Goal: Navigation & Orientation: Find specific page/section

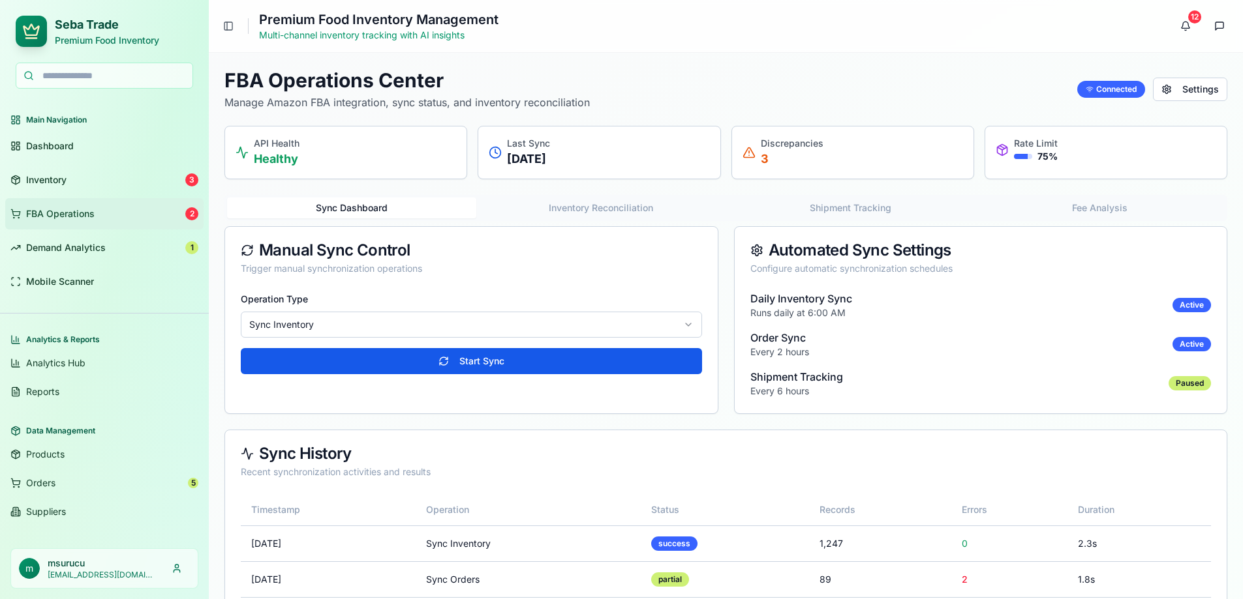
scroll to position [35, 0]
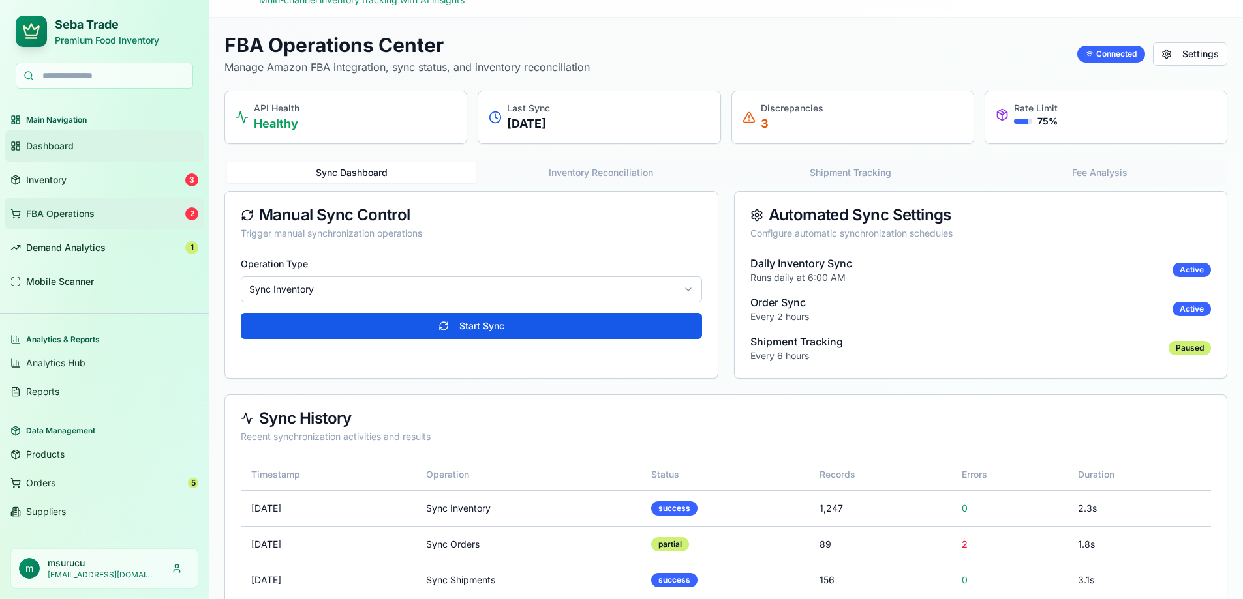
click at [52, 147] on span "Dashboard" at bounding box center [50, 146] width 48 height 13
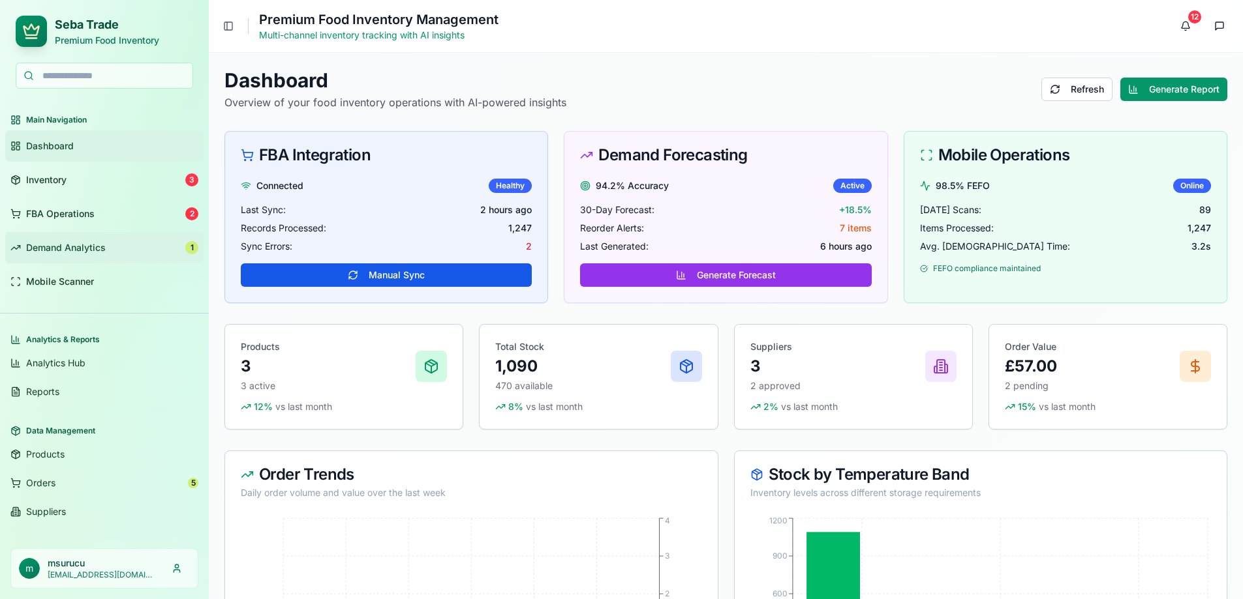
click at [52, 250] on span "Demand Analytics" at bounding box center [66, 247] width 80 height 13
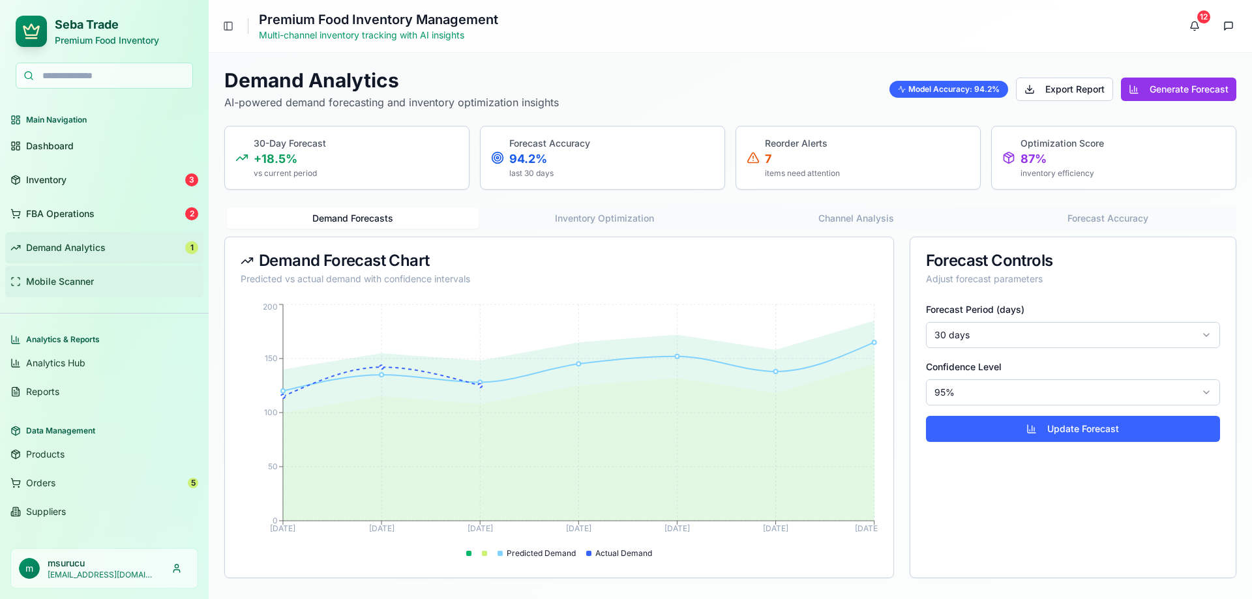
click at [53, 282] on span "Mobile Scanner" at bounding box center [60, 281] width 68 height 13
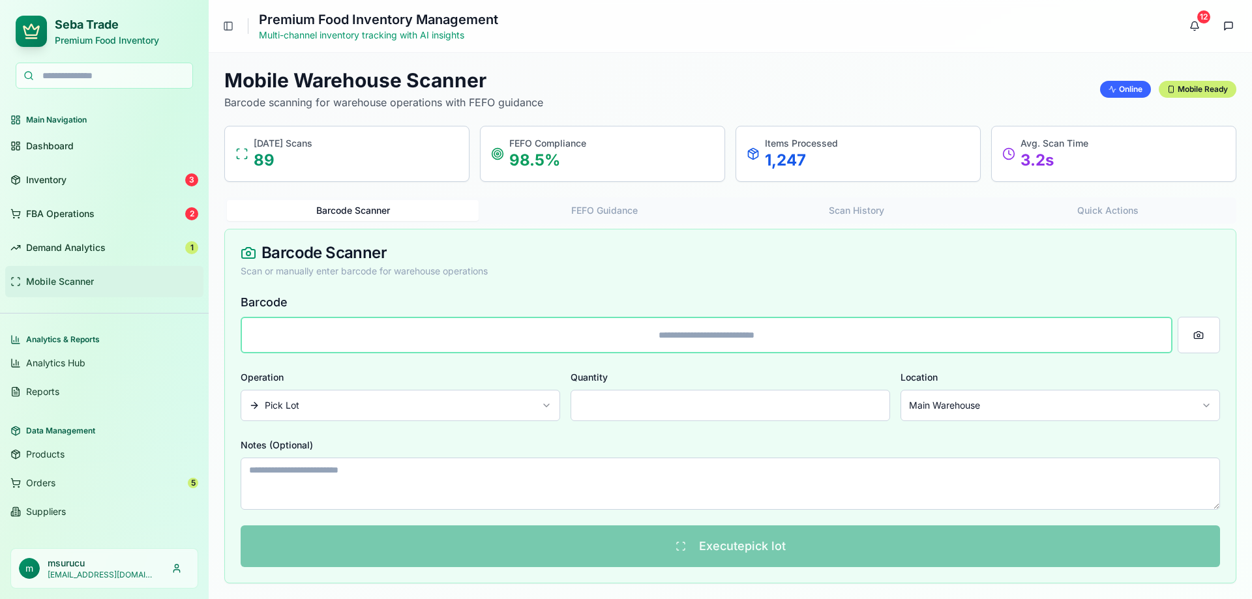
click at [699, 264] on div "Barcode Scanner Scan or manually enter barcode for warehouse operations" at bounding box center [730, 262] width 1011 height 64
click at [38, 191] on link "Inventory 3" at bounding box center [104, 179] width 198 height 31
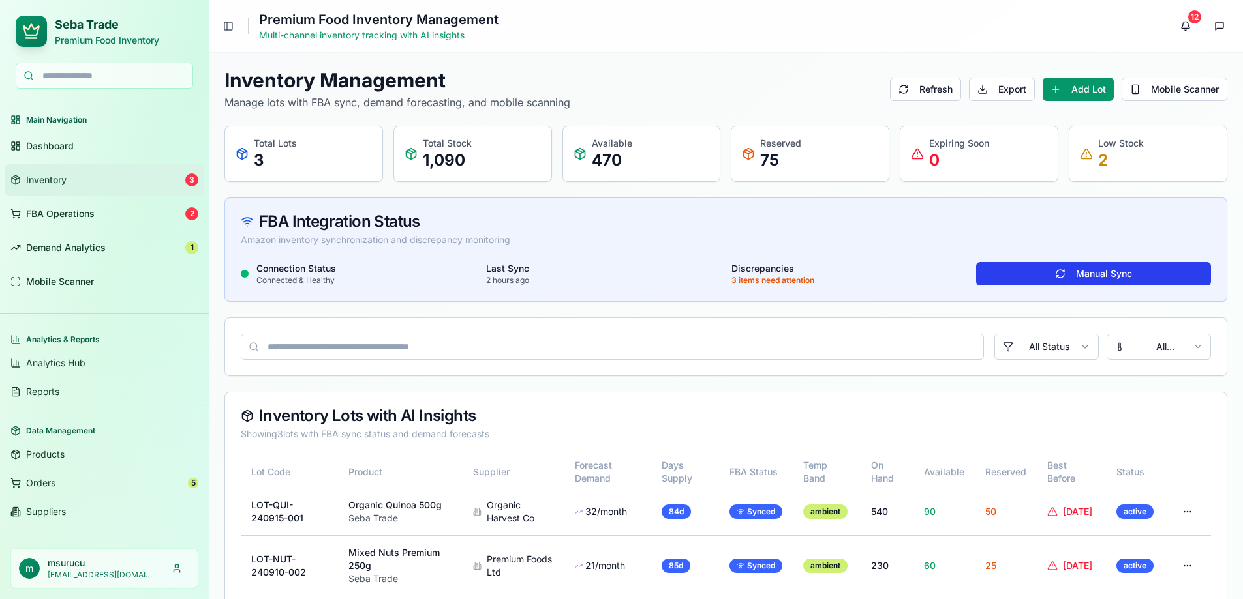
click at [1061, 272] on button "Manual Sync" at bounding box center [1093, 273] width 235 height 23
click at [919, 239] on div "Amazon inventory synchronization and discrepancy monitoring" at bounding box center [726, 240] width 970 height 13
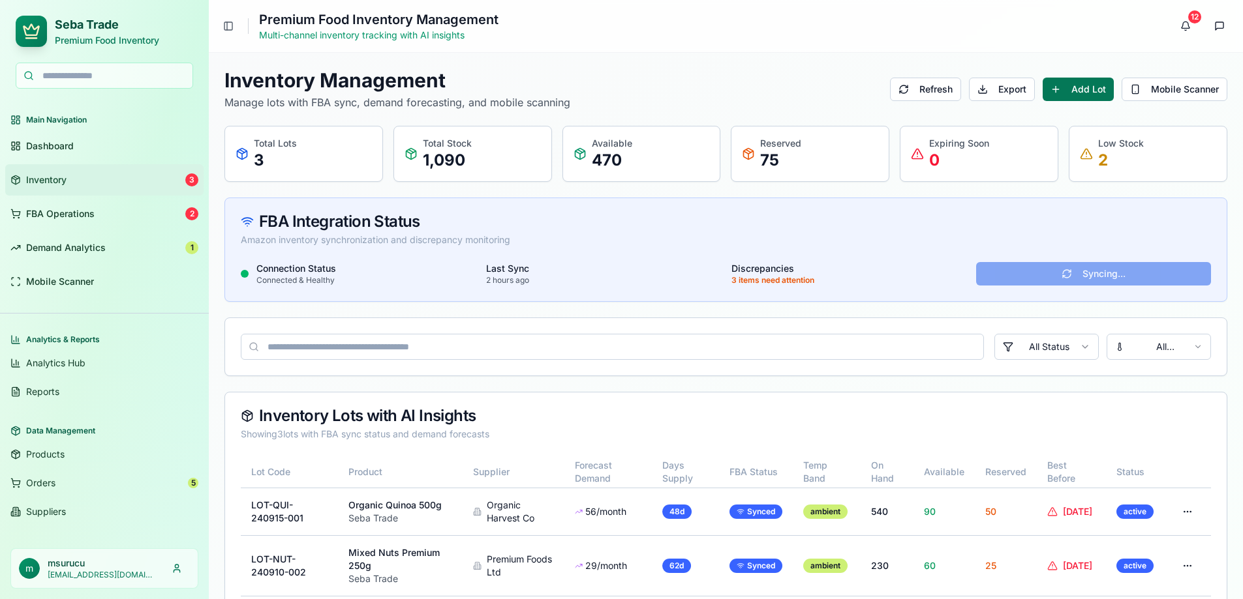
click at [1069, 87] on button "Add Lot" at bounding box center [1077, 89] width 71 height 23
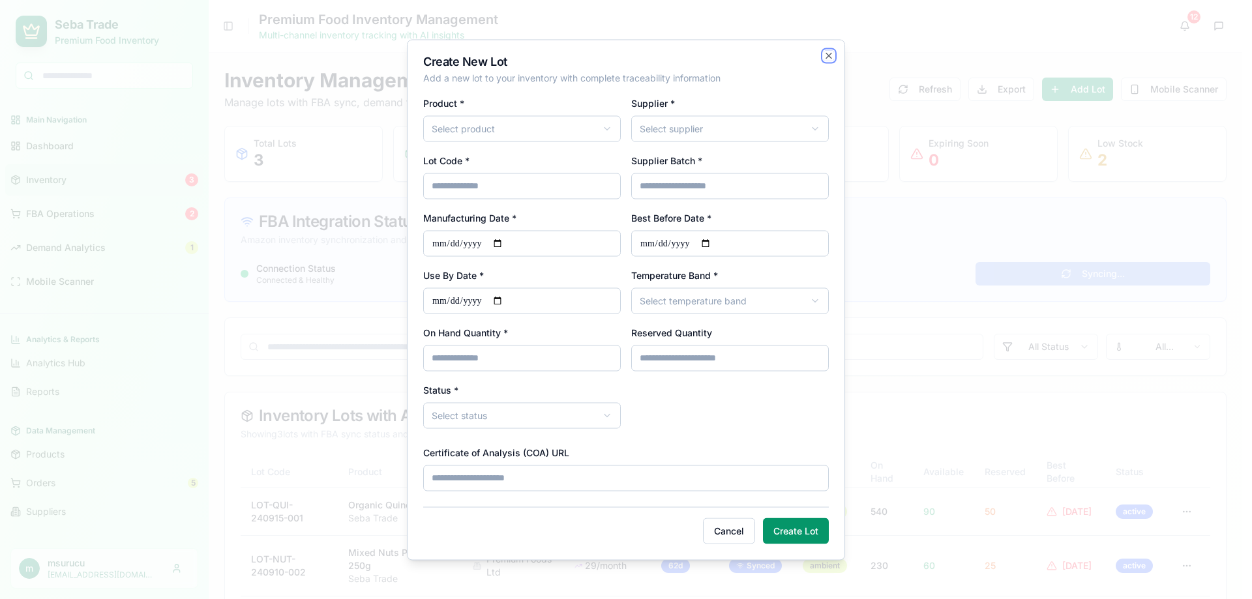
click at [823, 54] on div "**********" at bounding box center [626, 299] width 438 height 521
click at [832, 53] on icon "button" at bounding box center [829, 55] width 10 height 10
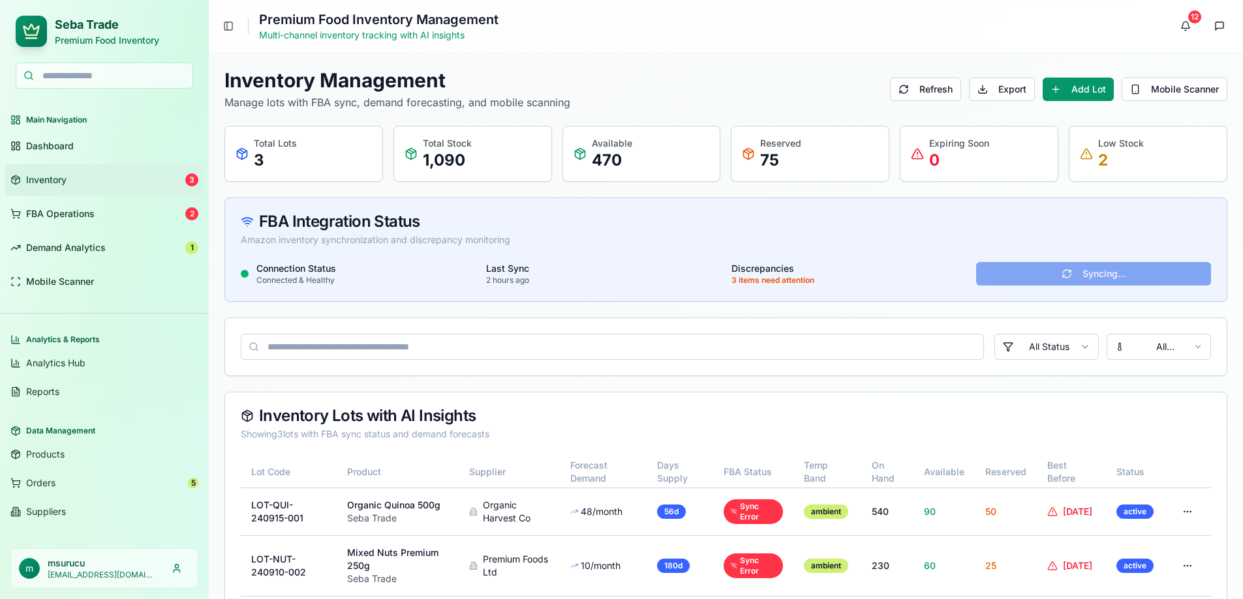
click at [860, 51] on header "Toggle Sidebar Premium Food Inventory Management Multi-channel inventory tracki…" at bounding box center [726, 26] width 1034 height 53
click at [903, 213] on div "FBA Integration Status Amazon inventory synchronization and discrepancy monitor…" at bounding box center [725, 230] width 1001 height 64
click at [1009, 87] on button "Export" at bounding box center [1002, 89] width 66 height 23
click at [909, 93] on button "Refresh" at bounding box center [925, 89] width 71 height 23
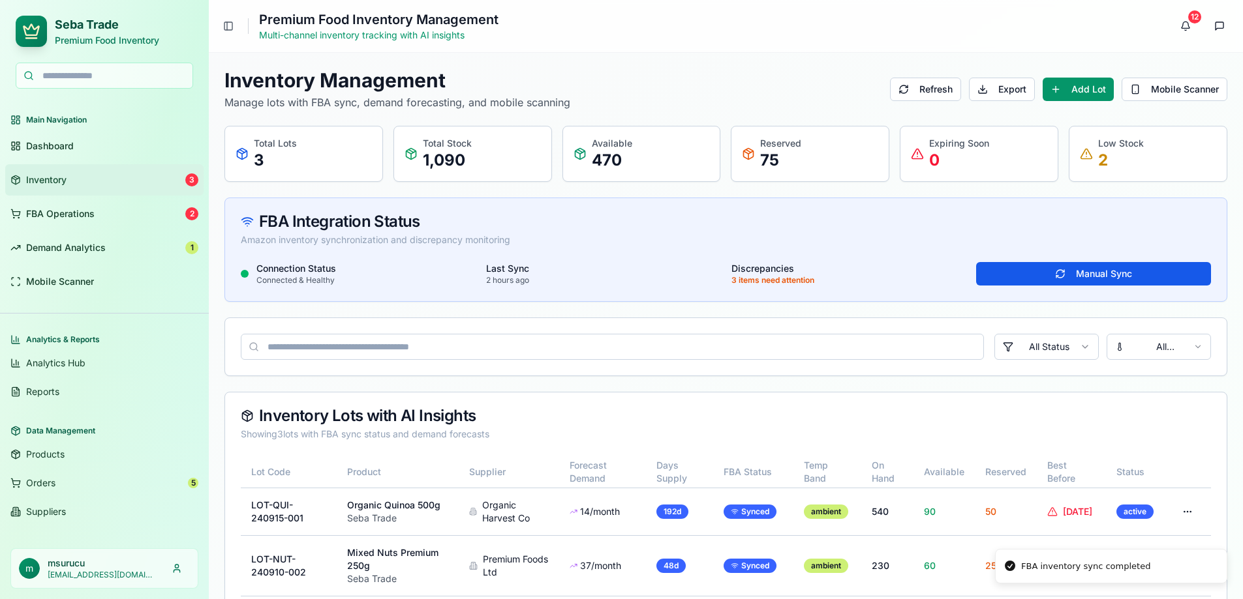
click at [861, 80] on div "Inventory Management Manage lots with FBA sync, demand forecasting, and mobile …" at bounding box center [725, 89] width 1003 height 42
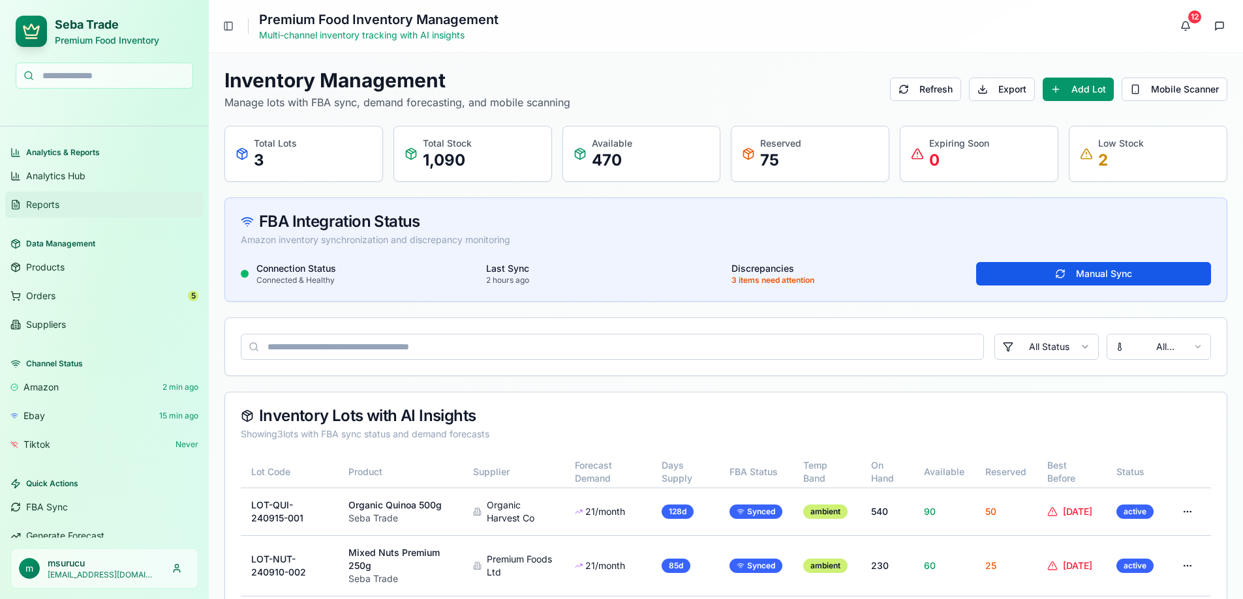
scroll to position [232, 0]
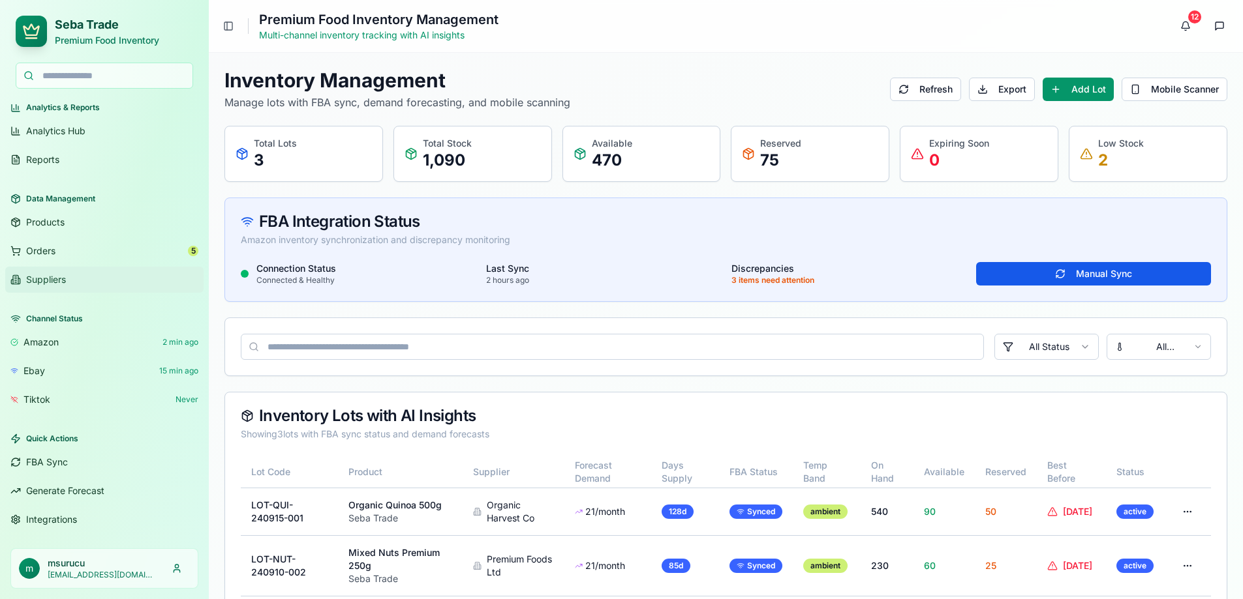
click at [47, 279] on span "Suppliers" at bounding box center [46, 279] width 40 height 13
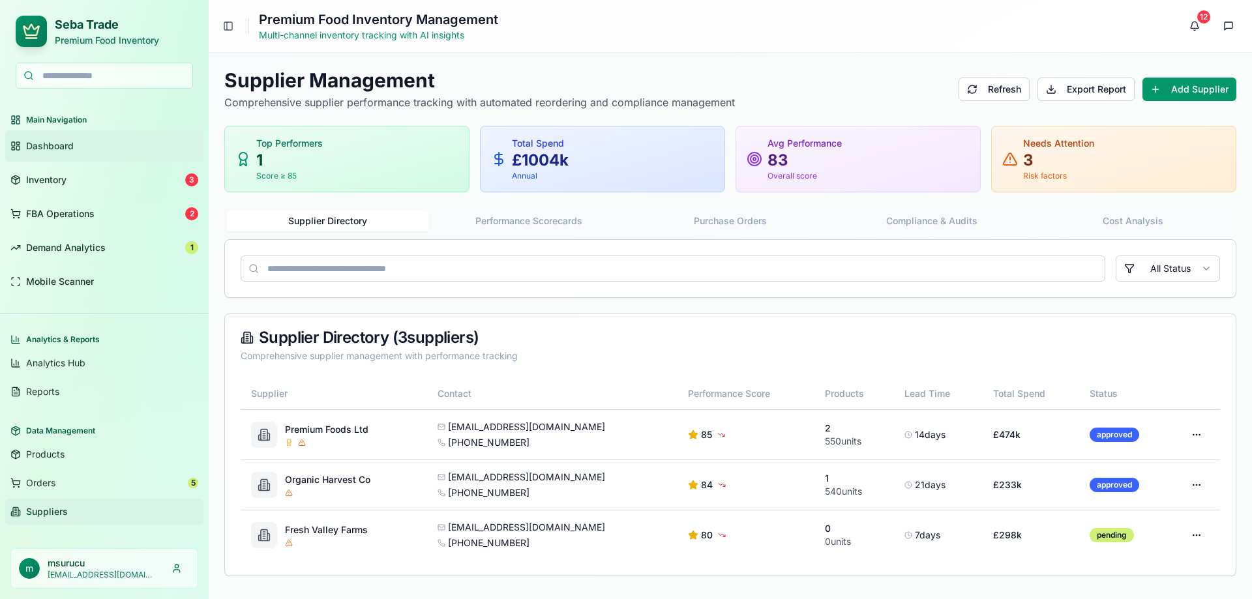
click at [44, 139] on link "Dashboard" at bounding box center [104, 145] width 198 height 31
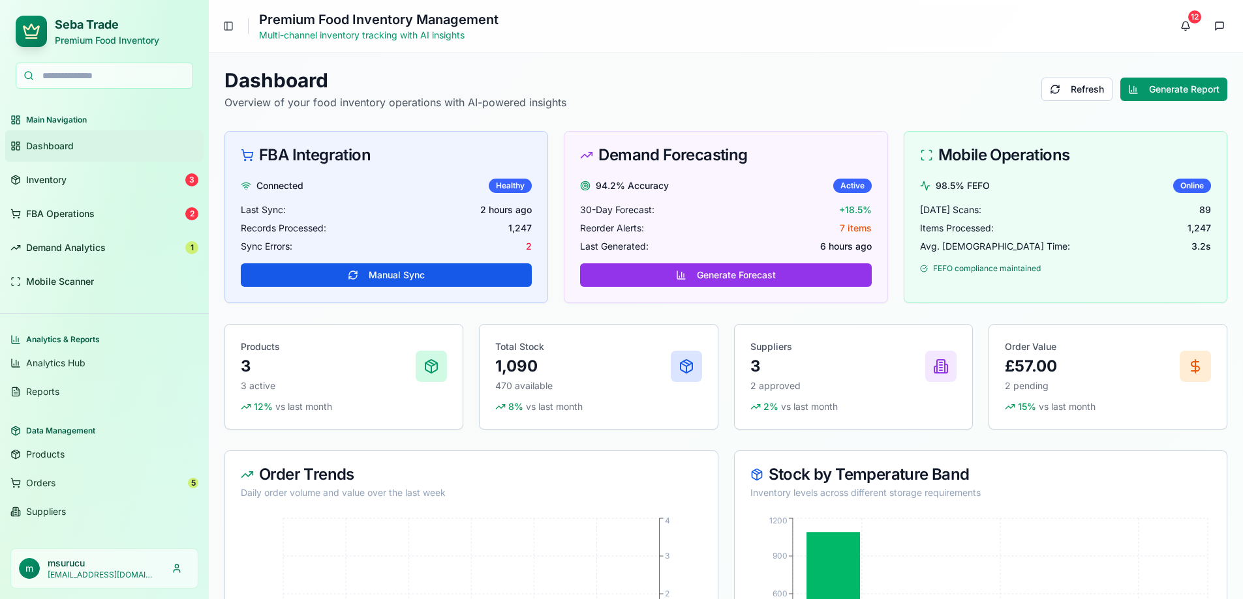
click at [556, 198] on div "FBA Integration Connected Healthy Last Sync: 2 hours ago Records Processed: 1,2…" at bounding box center [725, 217] width 1003 height 172
click at [627, 100] on div "Dashboard Overview of your food inventory operations with AI-powered insights R…" at bounding box center [725, 89] width 1003 height 42
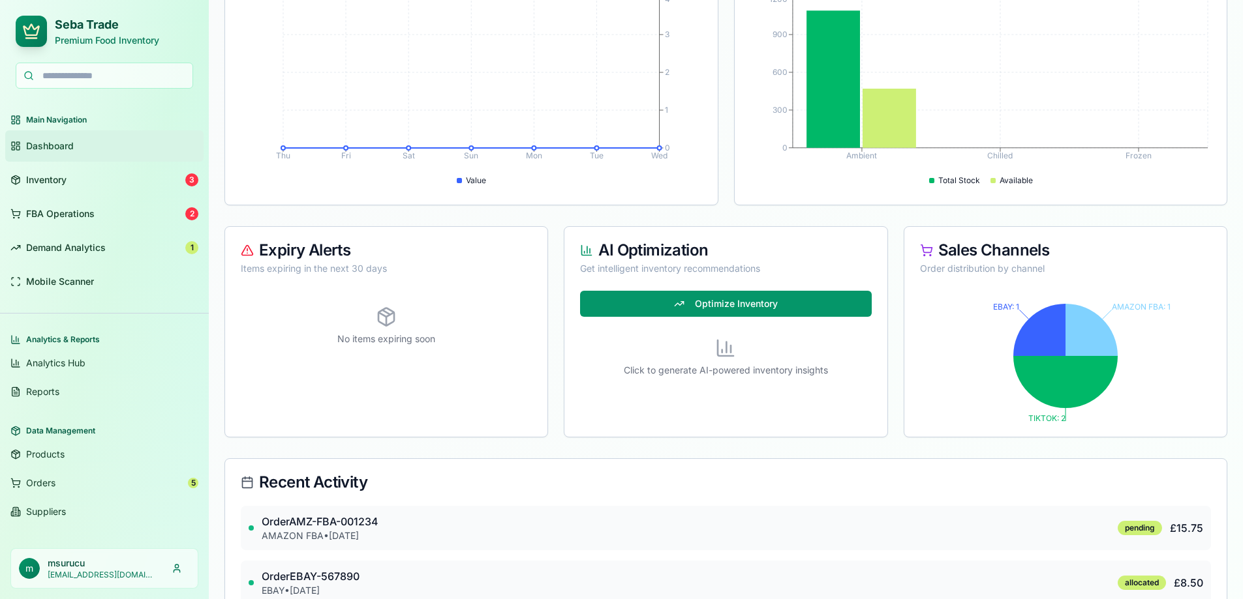
scroll to position [326, 0]
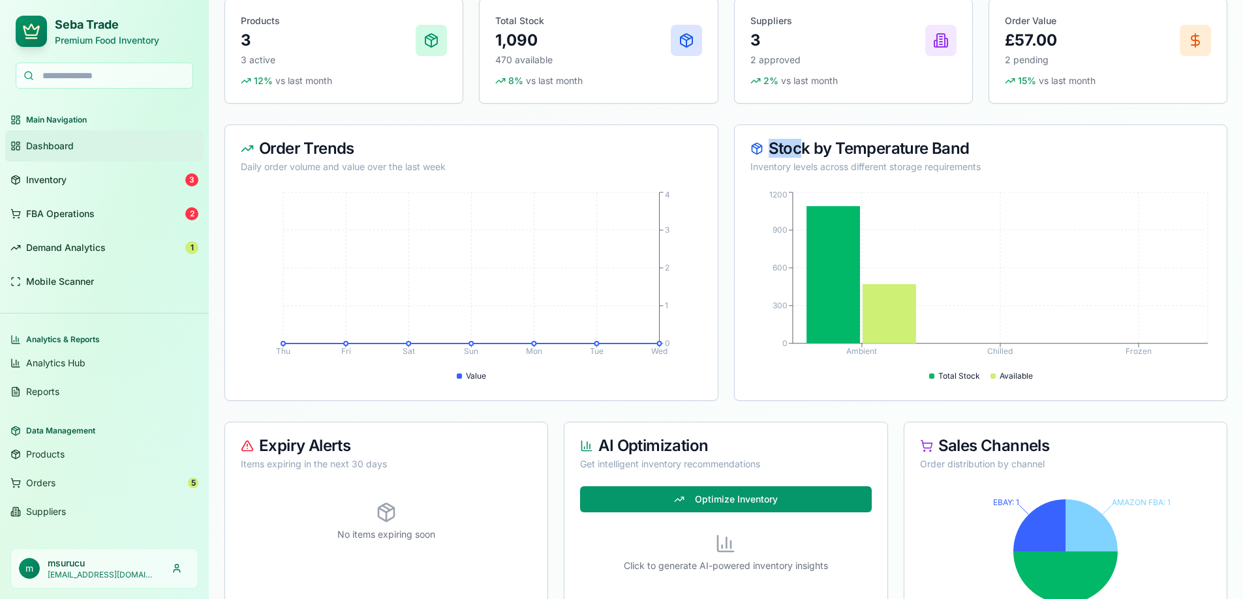
drag, startPoint x: 805, startPoint y: 152, endPoint x: 1010, endPoint y: 143, distance: 205.0
click at [1010, 143] on div "Stock by Temperature Band" at bounding box center [980, 149] width 461 height 16
click at [726, 146] on div "Order Trends Daily order volume and value over the last week Thu Fri Sat Sun Mo…" at bounding box center [725, 263] width 1003 height 277
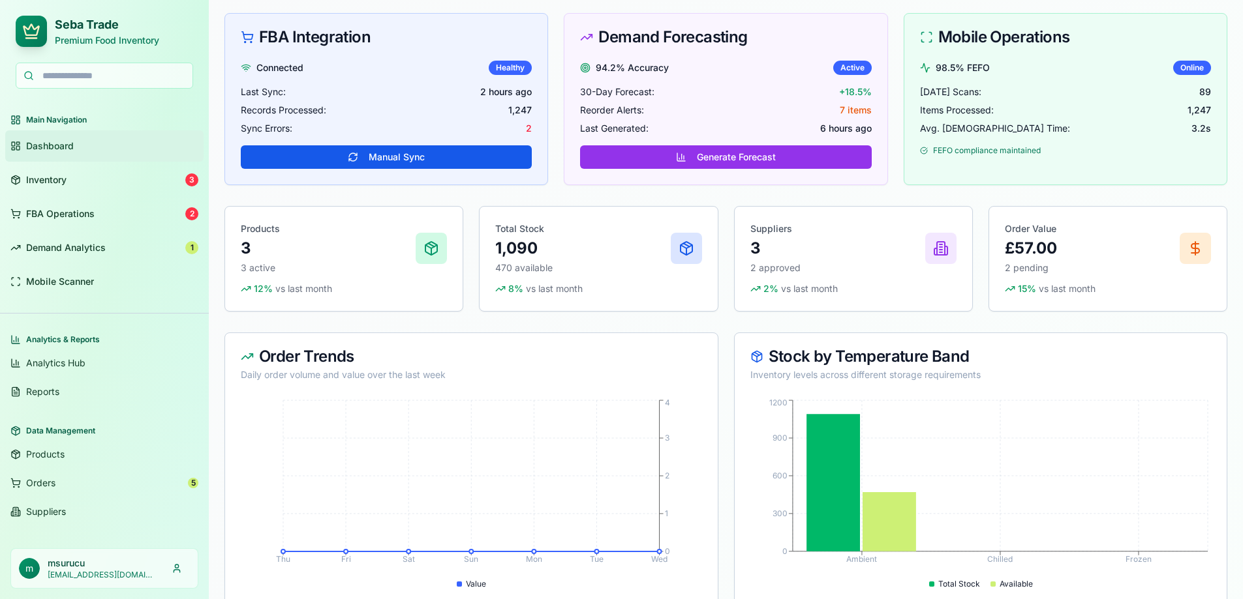
scroll to position [0, 0]
